Goal: Transaction & Acquisition: Book appointment/travel/reservation

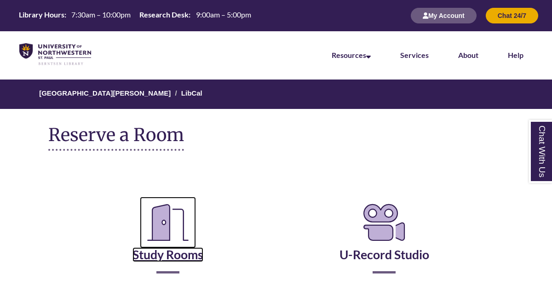
click at [169, 224] on link "Study Rooms" at bounding box center [167, 243] width 71 height 38
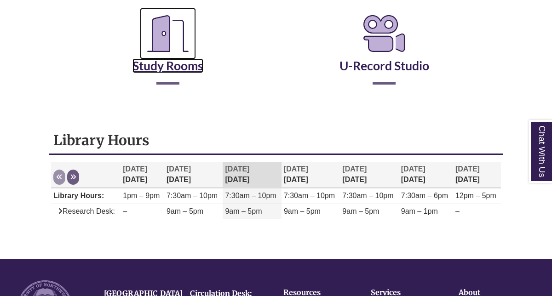
scroll to position [189, 0]
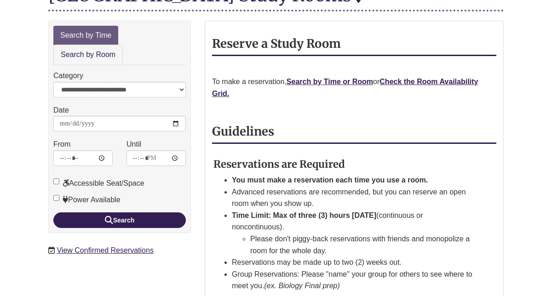
scroll to position [152, 0]
click at [136, 212] on button "Search" at bounding box center [119, 220] width 132 height 16
